Goal: Book appointment/travel/reservation

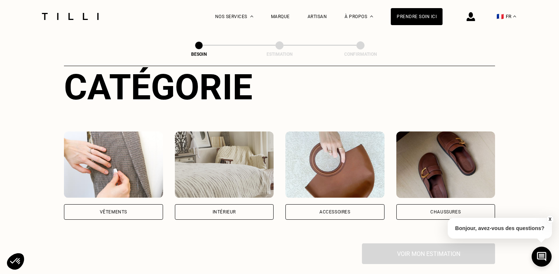
scroll to position [89, 0]
click at [95, 204] on div "Vêtements" at bounding box center [113, 212] width 99 height 16
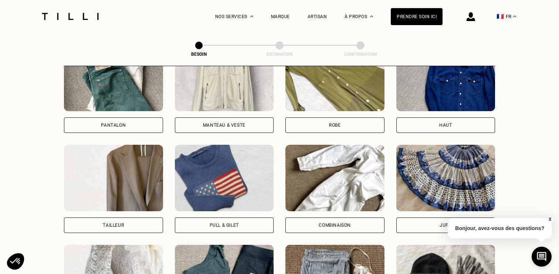
scroll to position [377, 0]
click at [230, 184] on img at bounding box center [224, 178] width 99 height 67
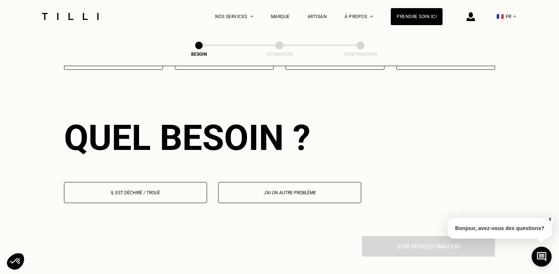
scroll to position [642, 0]
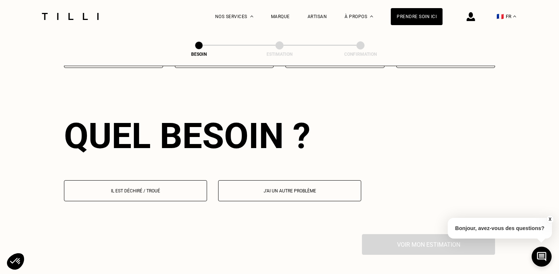
click at [148, 189] on p "Il est déchiré / troué" at bounding box center [135, 191] width 135 height 5
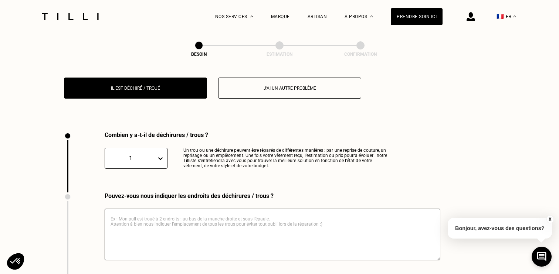
scroll to position [743, 0]
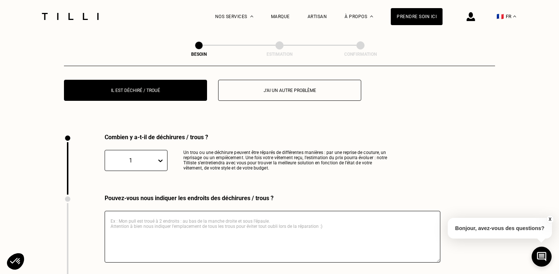
click at [279, 88] on p "J‘ai un autre problème" at bounding box center [289, 90] width 135 height 5
select select "FR"
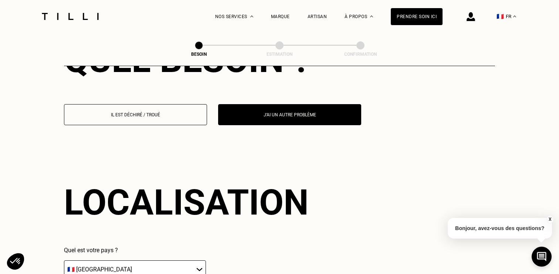
scroll to position [718, 0]
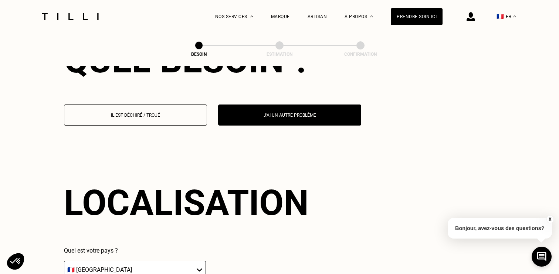
click at [144, 105] on button "Il est déchiré / troué" at bounding box center [135, 115] width 143 height 21
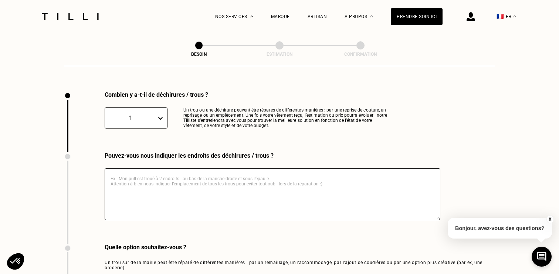
scroll to position [789, 0]
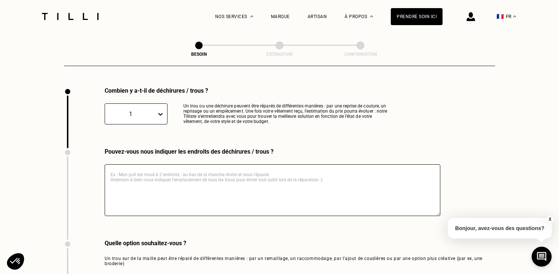
click at [128, 169] on textarea at bounding box center [273, 191] width 336 height 52
click at [550, 217] on button "X" at bounding box center [549, 220] width 7 height 8
click at [243, 173] on textarea at bounding box center [273, 191] width 336 height 52
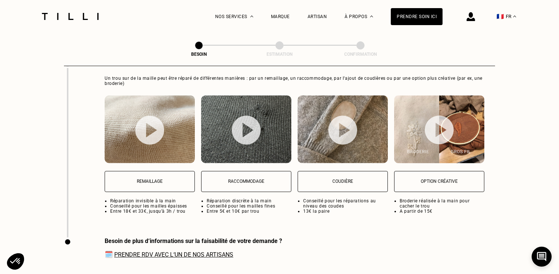
scroll to position [959, 0]
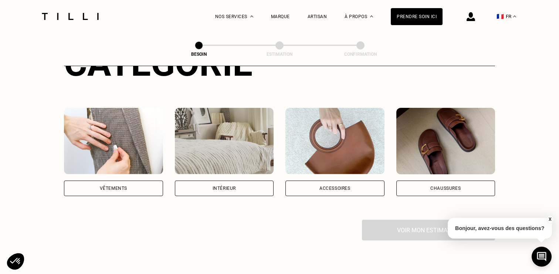
scroll to position [114, 0]
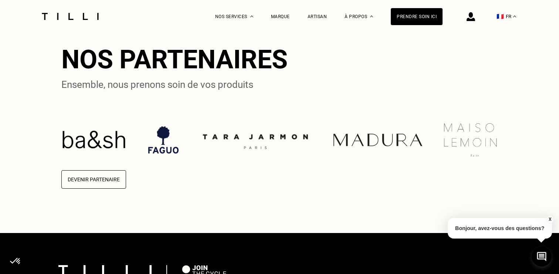
scroll to position [1914, 0]
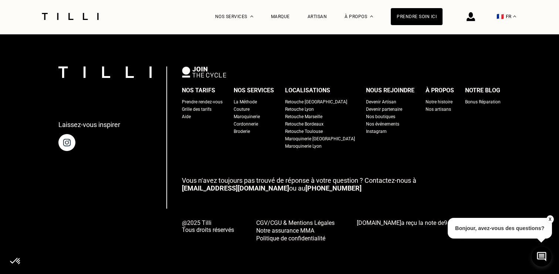
click at [209, 108] on div "Grille des tarifs" at bounding box center [197, 109] width 30 height 7
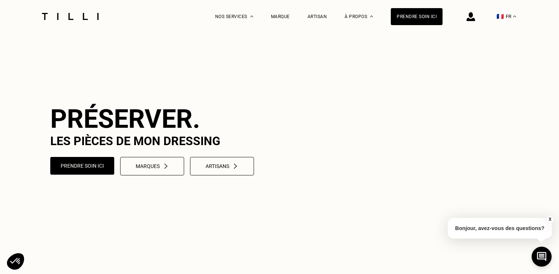
select select "FR"
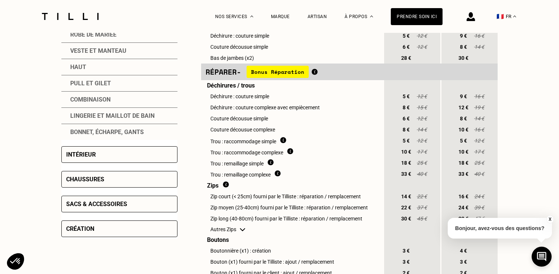
scroll to position [239, 0]
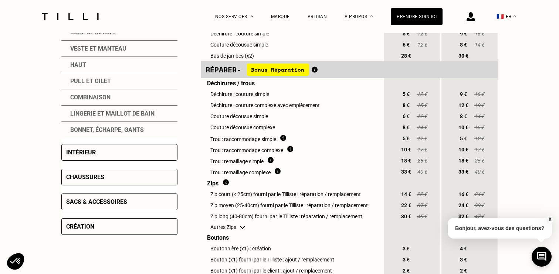
click at [282, 69] on span "Bonus Réparation" at bounding box center [278, 70] width 62 height 12
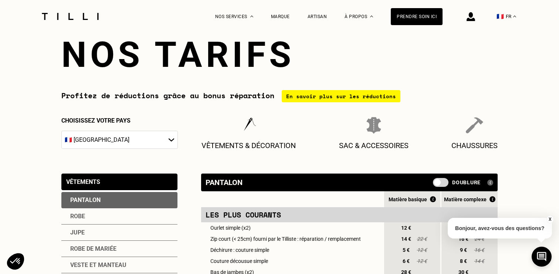
scroll to position [22, 0]
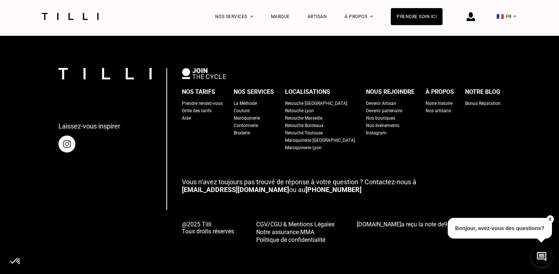
scroll to position [1884, 0]
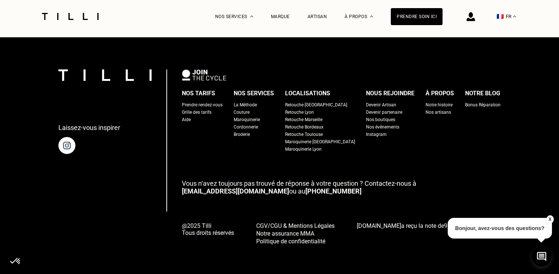
click at [212, 109] on div "Prendre rendez-vous" at bounding box center [202, 104] width 41 height 7
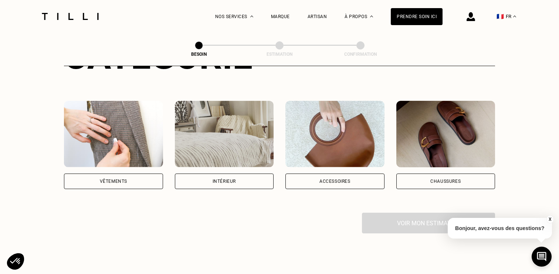
scroll to position [119, 0]
click at [117, 176] on div "Vêtements" at bounding box center [113, 182] width 99 height 16
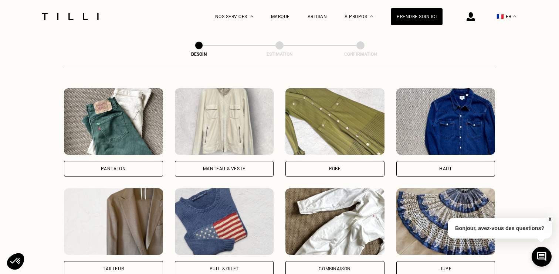
scroll to position [335, 0]
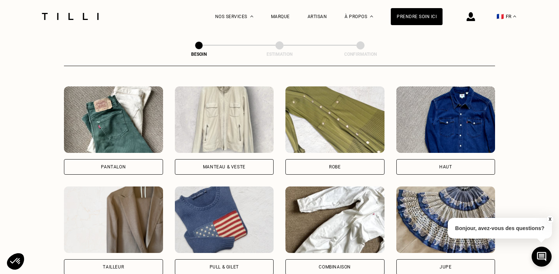
click at [215, 227] on img at bounding box center [224, 220] width 99 height 67
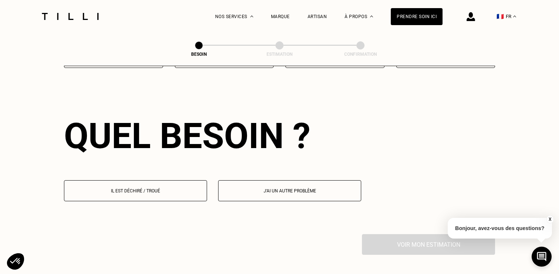
scroll to position [660, 0]
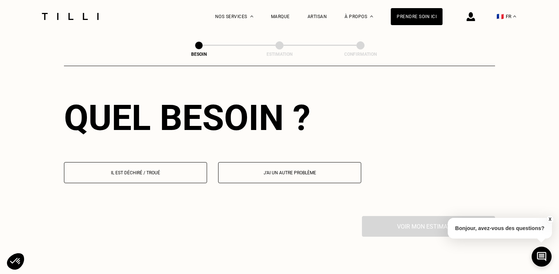
click at [163, 167] on button "Il est déchiré / troué" at bounding box center [135, 172] width 143 height 21
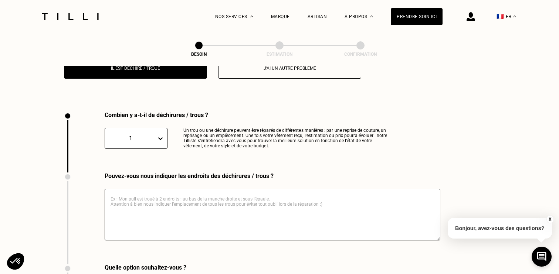
scroll to position [785, 0]
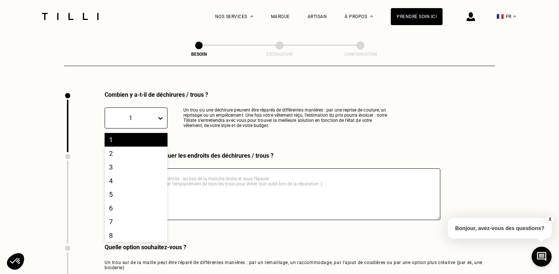
click at [155, 114] on div "1" at bounding box center [130, 118] width 51 height 9
click at [145, 147] on div "2" at bounding box center [136, 154] width 63 height 14
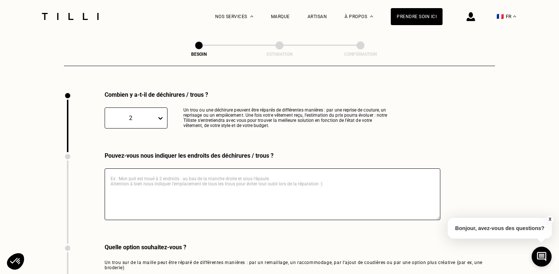
click at [141, 183] on textarea at bounding box center [273, 195] width 336 height 52
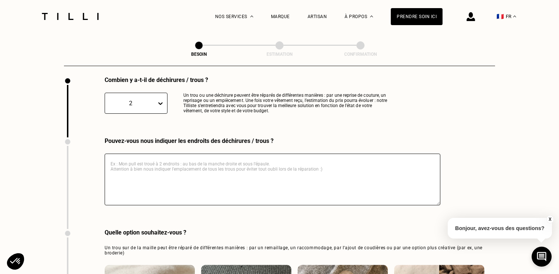
scroll to position [784, 0]
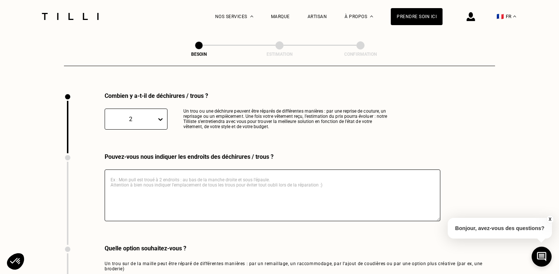
click at [139, 172] on textarea at bounding box center [273, 196] width 336 height 52
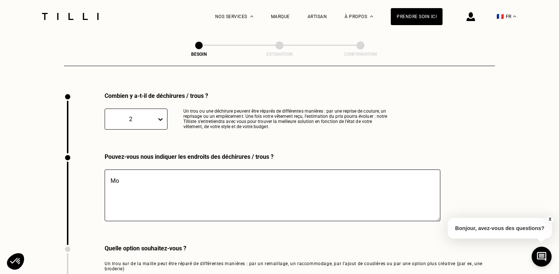
type textarea "M"
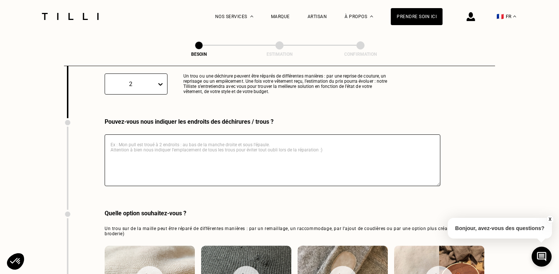
scroll to position [814, 0]
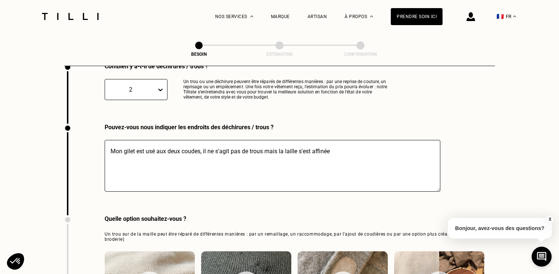
click at [290, 142] on textarea "Mon gilet est usé aux deux coudes, il ne s'agit pas de trous mais la laille s'e…" at bounding box center [273, 166] width 336 height 52
click at [350, 140] on textarea "[PERSON_NAME] est usé aux deux coudes, il ne s'agit pas de trous mais la maille…" at bounding box center [273, 166] width 336 height 52
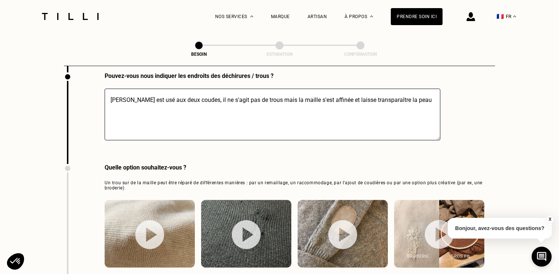
scroll to position [870, 0]
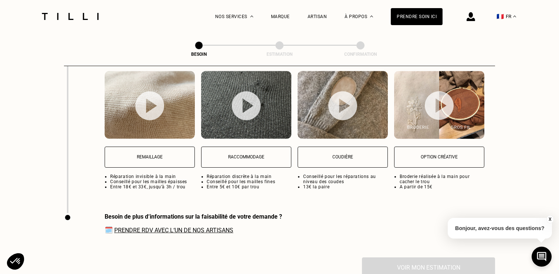
type textarea "[PERSON_NAME] est usé aux deux coudes, il ne s'agit pas de trous mais la maille…"
click at [145, 155] on p "Remaillage" at bounding box center [150, 157] width 82 height 5
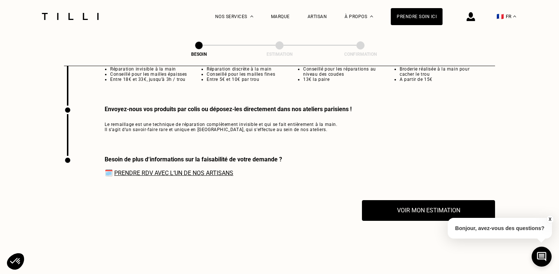
scroll to position [1099, 0]
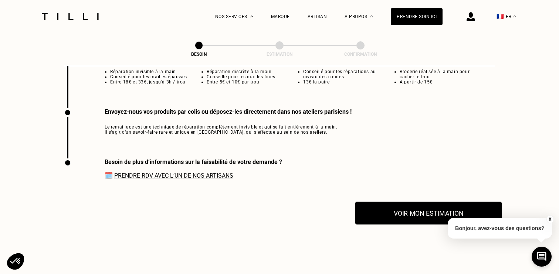
click at [378, 206] on button "Voir mon estimation" at bounding box center [429, 213] width 146 height 23
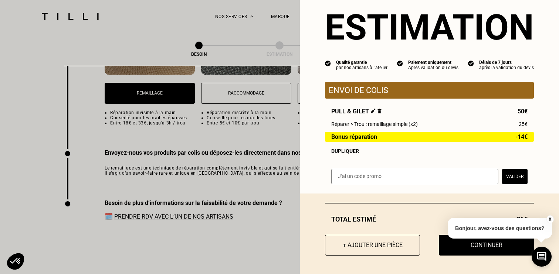
scroll to position [1079, 0]
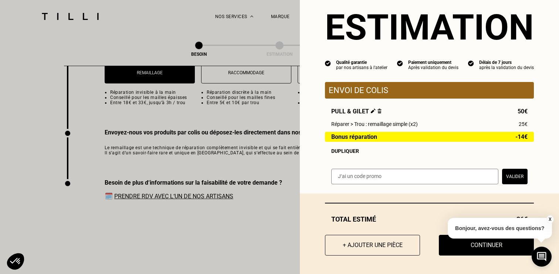
click at [550, 219] on button "X" at bounding box center [549, 220] width 7 height 8
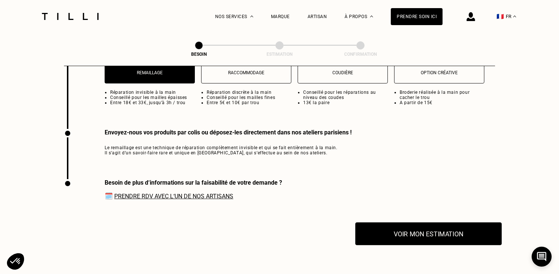
click at [412, 226] on button "Voir mon estimation" at bounding box center [429, 234] width 146 height 23
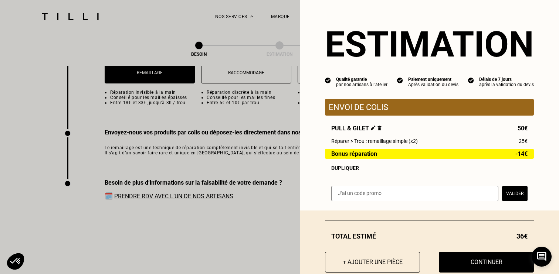
click at [370, 197] on input "text" at bounding box center [414, 194] width 167 height 16
paste input "TILLIpae6qMV"
type input "TILLIpae6qMV"
click at [519, 193] on button "Valider" at bounding box center [515, 194] width 26 height 16
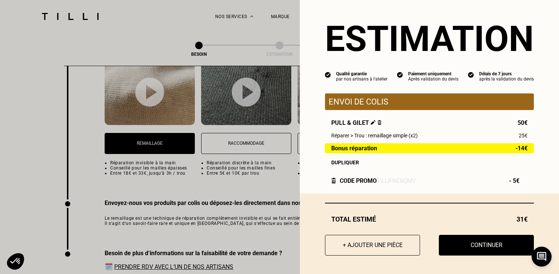
scroll to position [1021, 0]
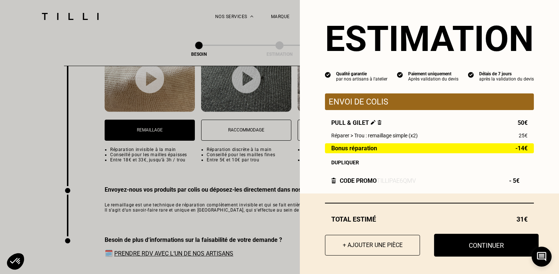
click at [475, 240] on button "Continuer" at bounding box center [486, 245] width 105 height 23
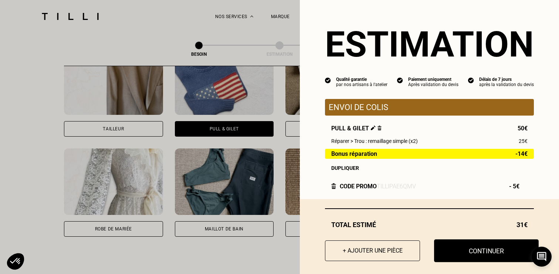
select select "FR"
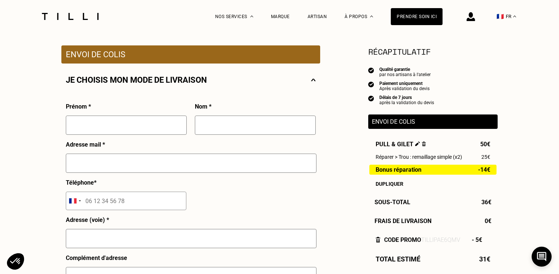
scroll to position [134, 0]
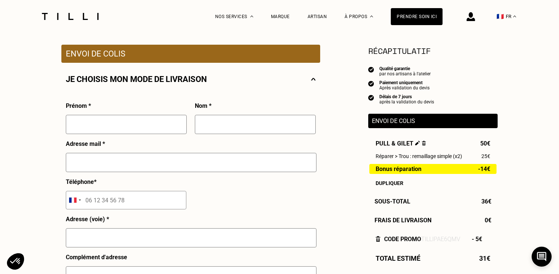
click at [131, 125] on input "text" at bounding box center [126, 124] width 121 height 19
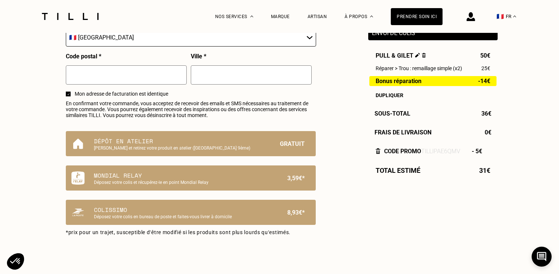
scroll to position [421, 0]
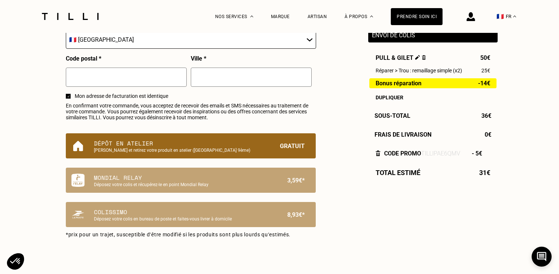
click at [133, 153] on div "Dépôt en atelier Déposez et retirez votre produit en atelier ([GEOGRAPHIC_DATA]…" at bounding box center [191, 146] width 250 height 25
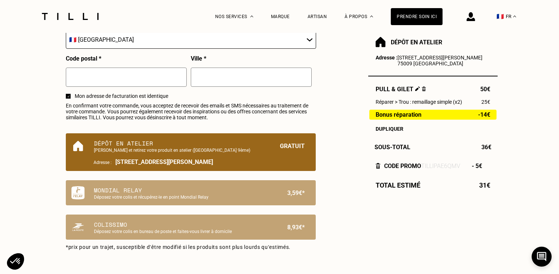
click at [141, 163] on span "[STREET_ADDRESS][PERSON_NAME]" at bounding box center [164, 162] width 98 height 7
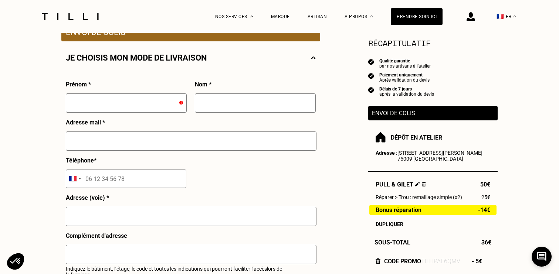
scroll to position [147, 0]
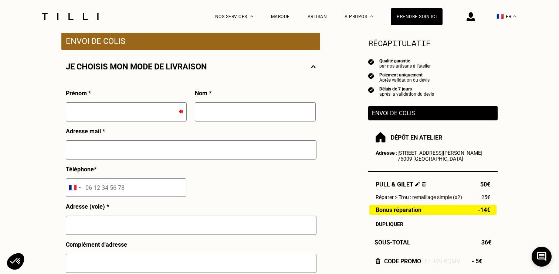
click at [116, 129] on div "Adresse mail *" at bounding box center [191, 147] width 251 height 38
click at [116, 108] on input "text" at bounding box center [126, 111] width 121 height 19
type input "[PERSON_NAME]"
click at [234, 116] on input "text" at bounding box center [255, 111] width 121 height 19
type input "[PERSON_NAME]"
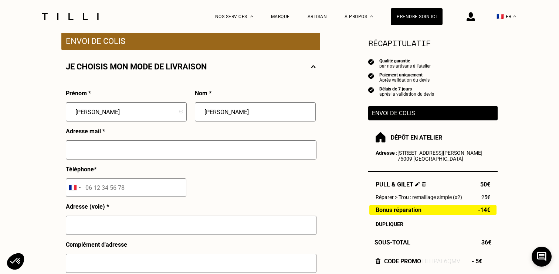
click at [105, 150] on input "text" at bounding box center [191, 150] width 251 height 19
type input "[EMAIL_ADDRESS][DOMAIN_NAME]"
click at [109, 191] on input "tel" at bounding box center [126, 188] width 121 height 18
type input "07 85 58 27 49"
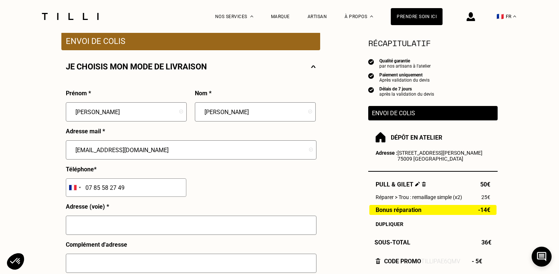
click at [95, 225] on input "text" at bounding box center [191, 225] width 251 height 19
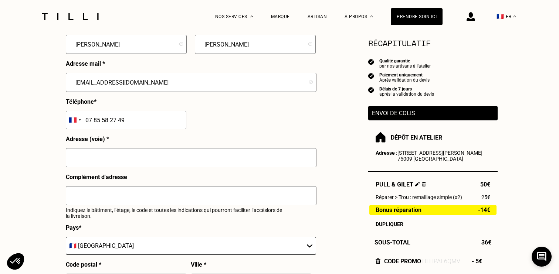
scroll to position [224, 0]
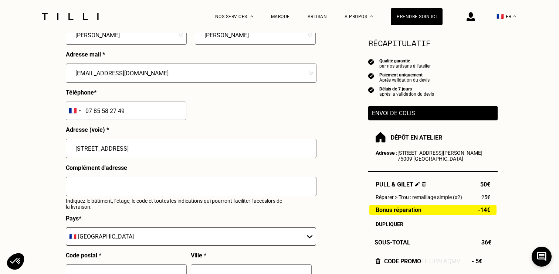
type input "[STREET_ADDRESS]"
type input "75011"
type input "[GEOGRAPHIC_DATA]"
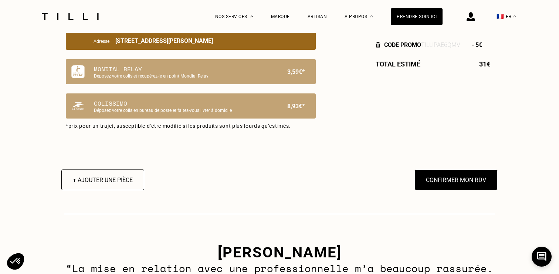
scroll to position [545, 0]
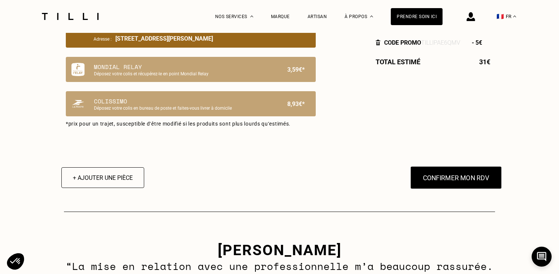
click at [441, 181] on button "Confirmer mon RDV" at bounding box center [457, 177] width 92 height 23
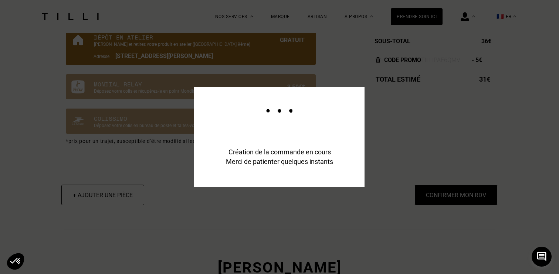
scroll to position [562, 0]
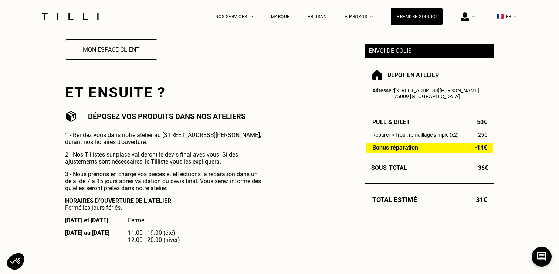
scroll to position [207, 0]
